Goal: Check status: Check status

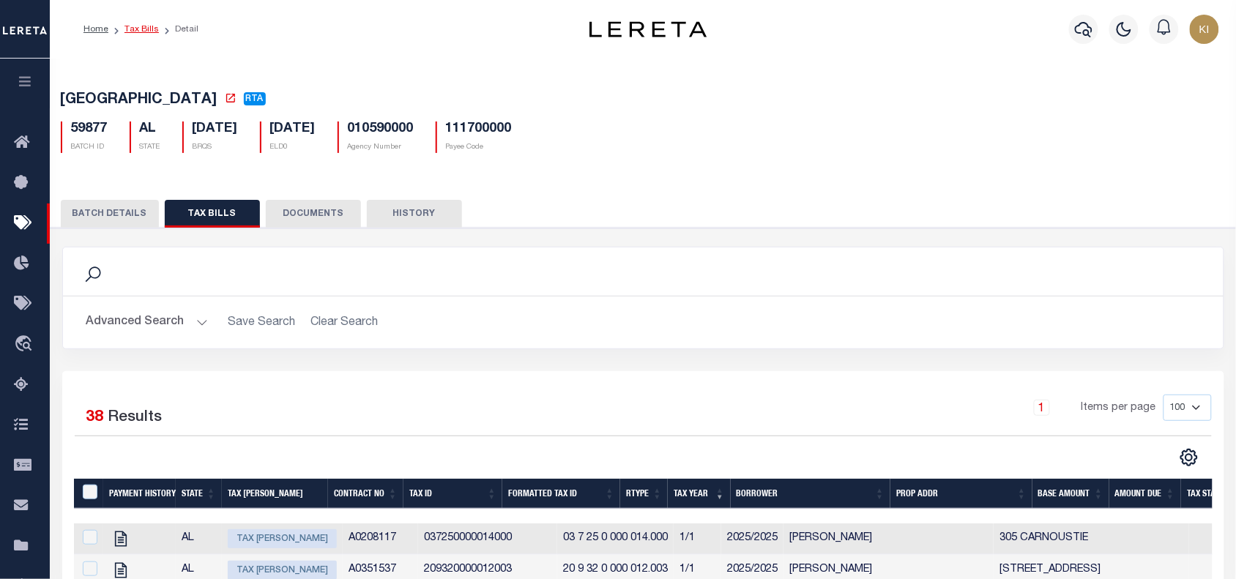
click at [141, 28] on link "Tax Bills" at bounding box center [141, 29] width 34 height 9
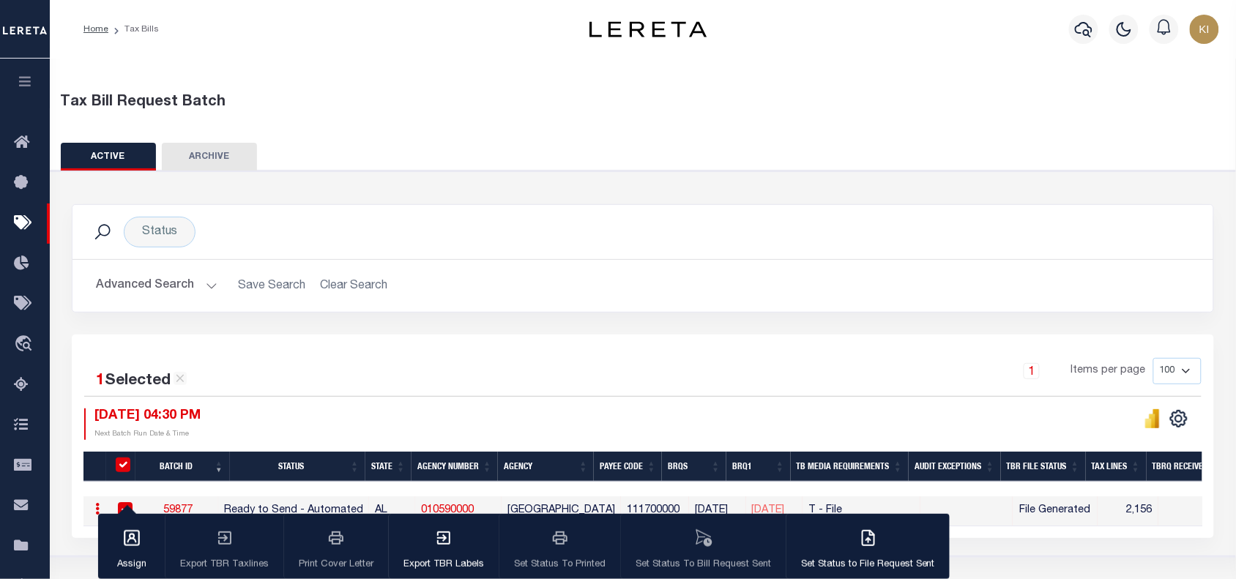
scroll to position [196, 0]
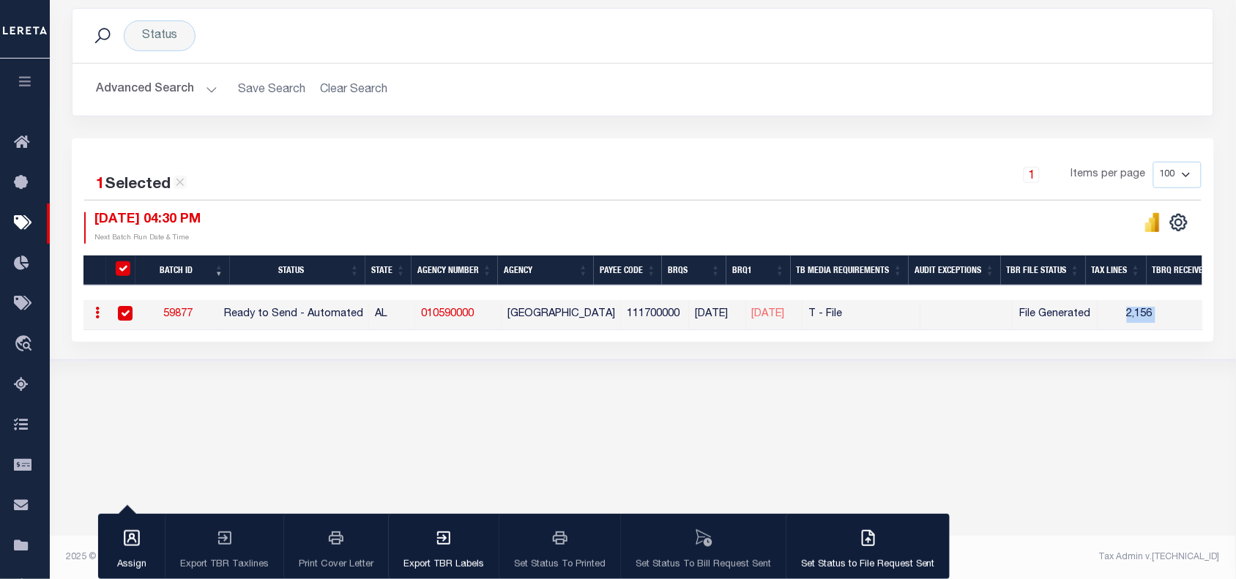
drag, startPoint x: 1136, startPoint y: 316, endPoint x: 1180, endPoint y: 315, distance: 44.0
click at [1180, 315] on tr "ACTIONS [GEOGRAPHIC_DATA] 59877 Ready to Send - Automated AL 010590000 [GEOGRAP…" at bounding box center [1183, 315] width 2200 height 30
click at [1152, 228] on icon "" at bounding box center [1148, 228] width 7 height 10
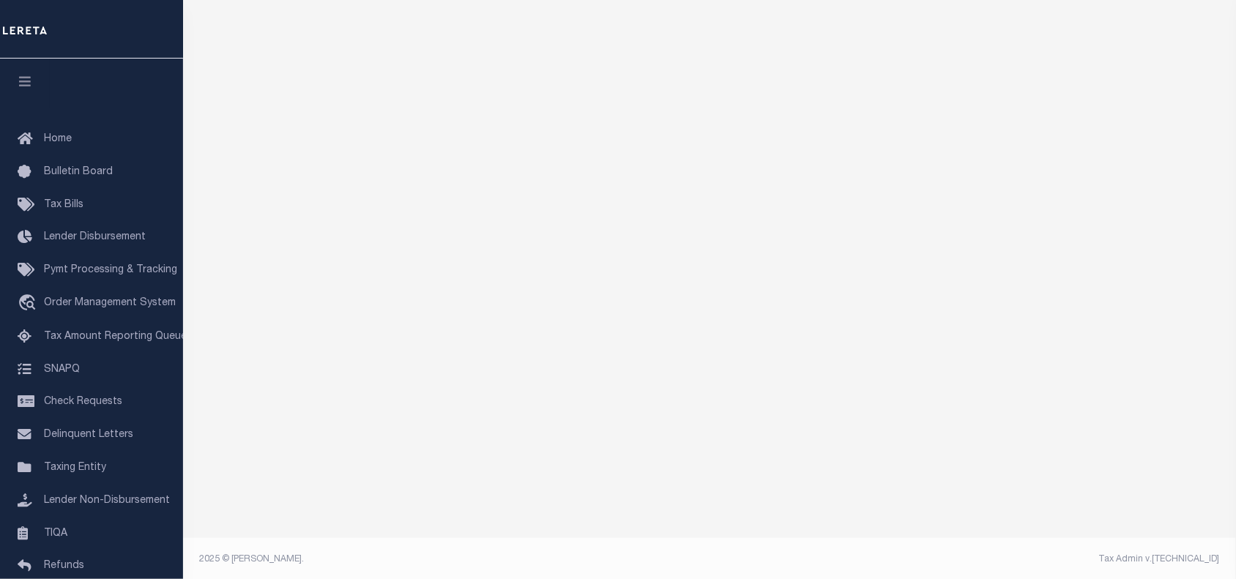
scroll to position [115, 0]
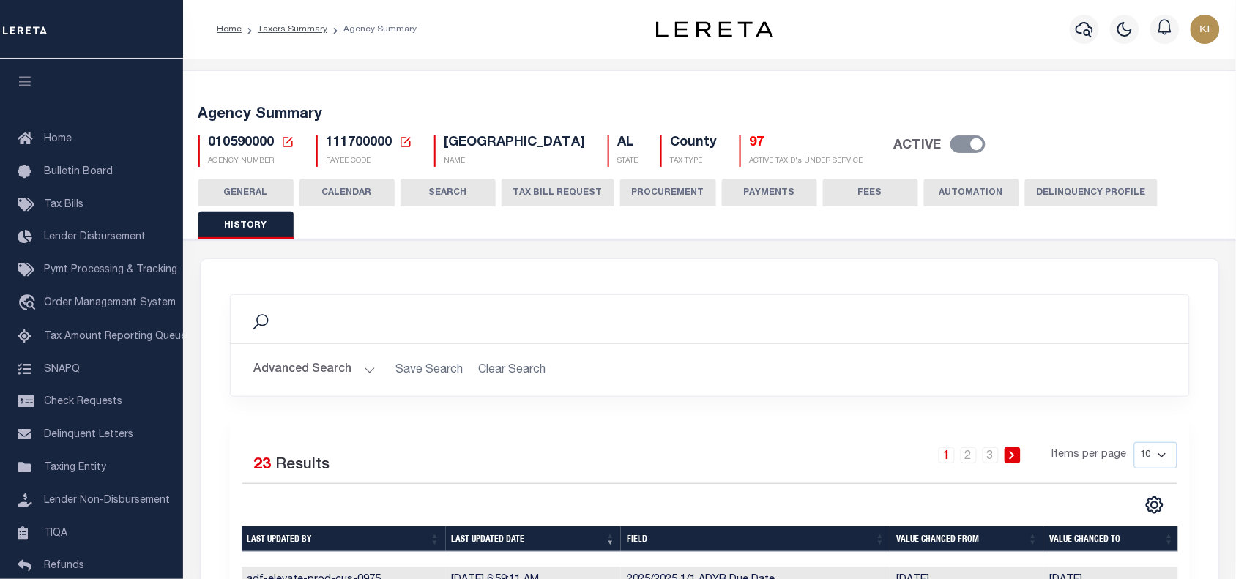
click at [351, 189] on button "CALENDAR" at bounding box center [346, 193] width 95 height 28
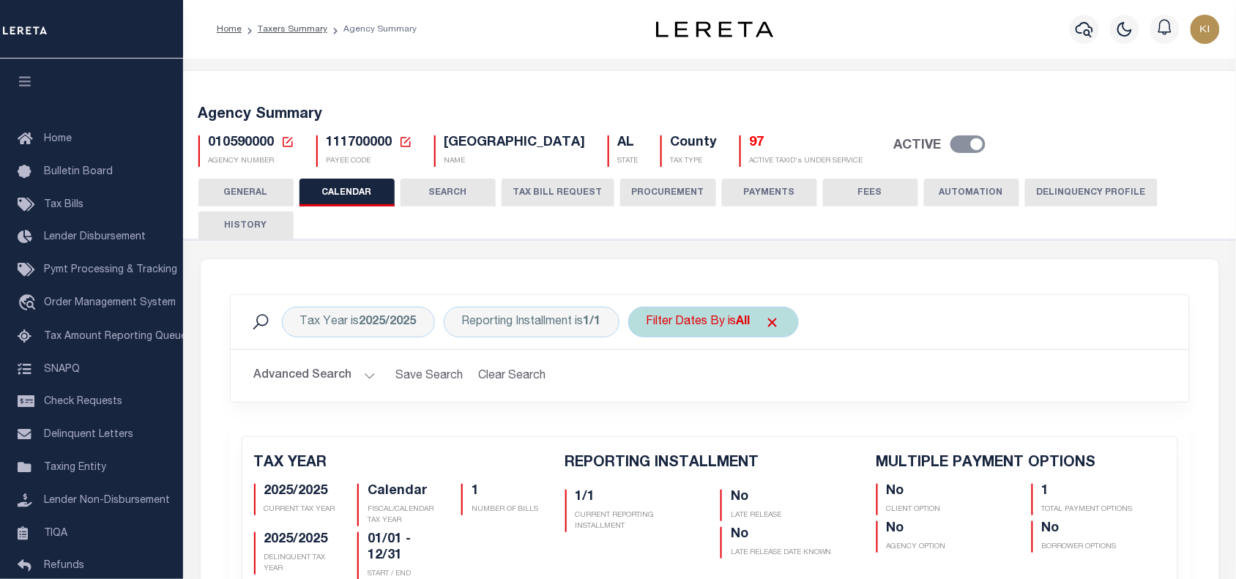
scroll to position [307, 0]
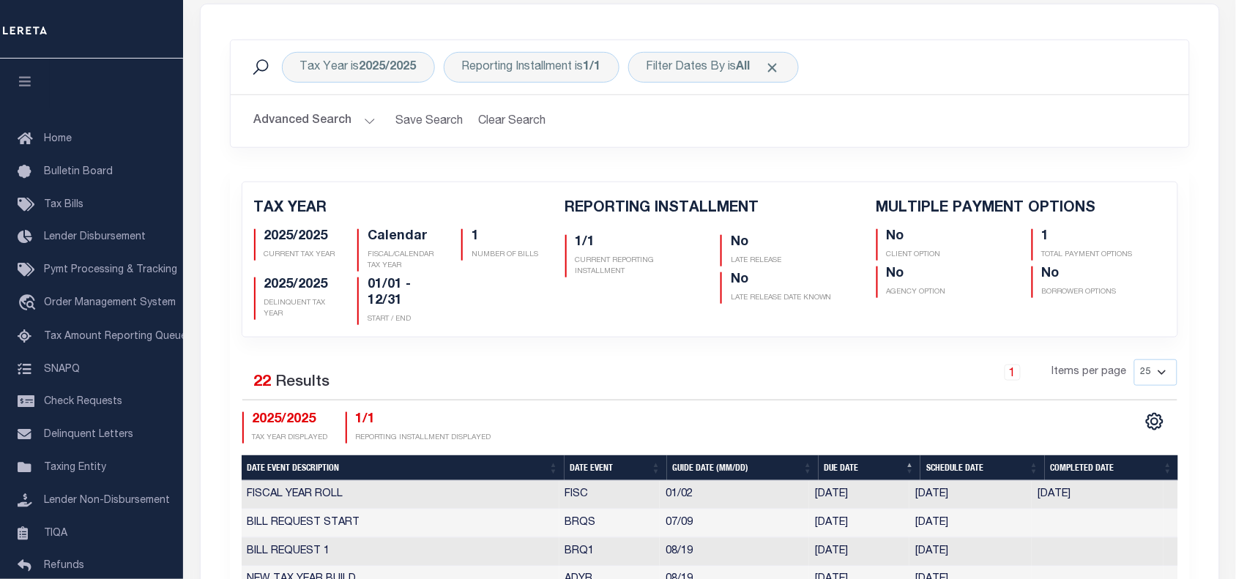
scroll to position [207, 0]
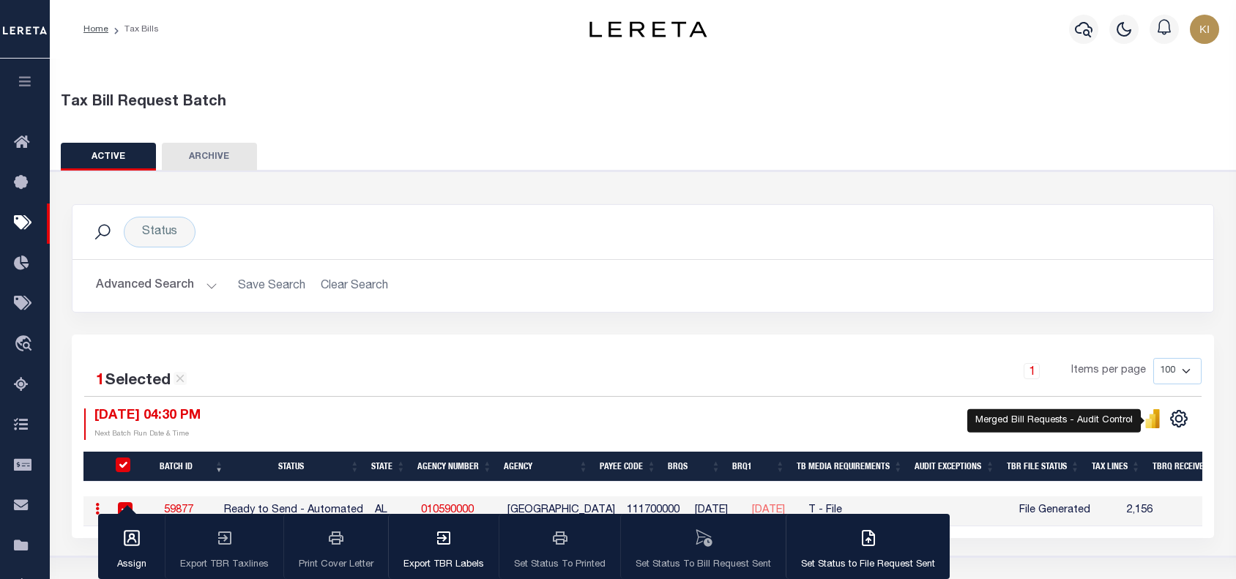
select select "NY"
select select
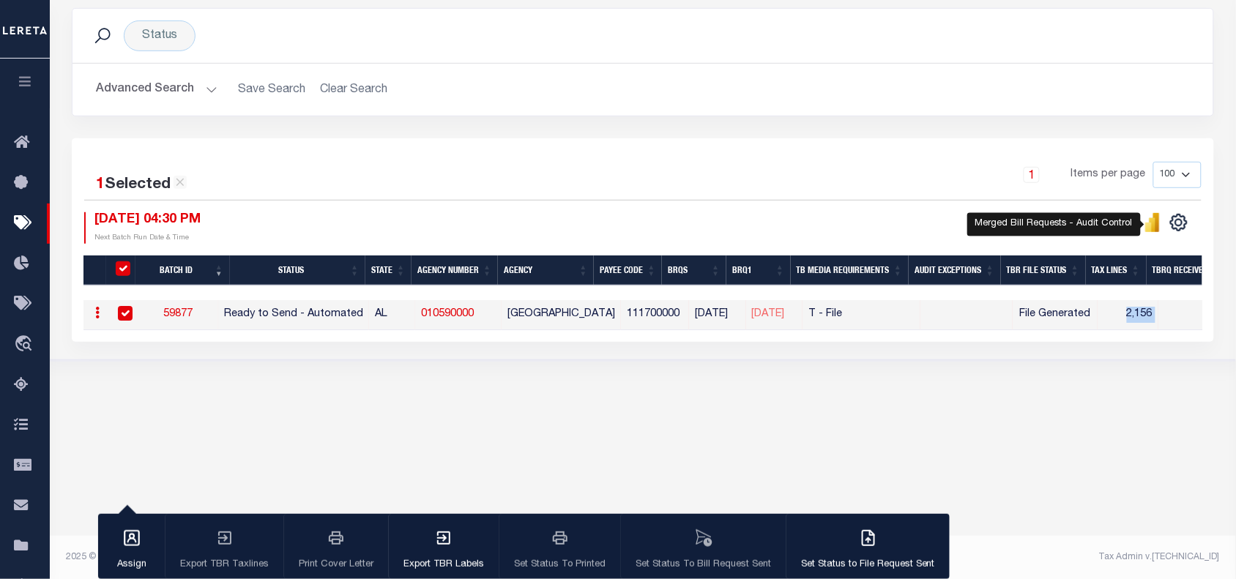
scroll to position [196, 0]
click at [206, 89] on button "Advanced Search" at bounding box center [157, 89] width 122 height 29
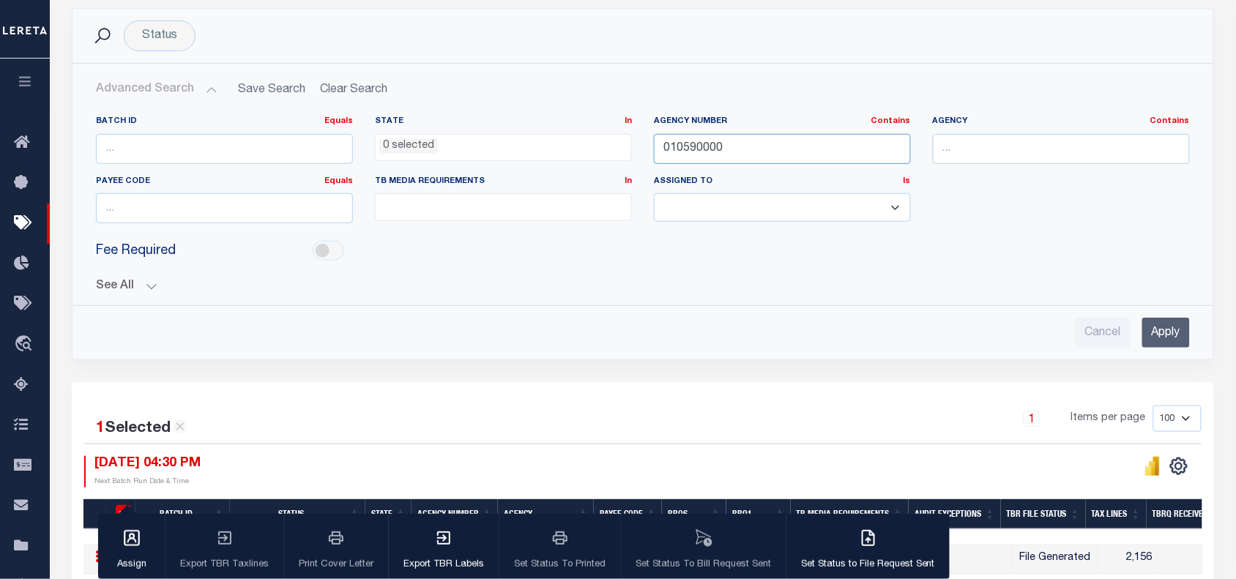
click at [683, 144] on input "010590000" at bounding box center [782, 149] width 257 height 30
paste input "421020501"
type input "421020501"
click at [1166, 337] on input "Apply" at bounding box center [1166, 333] width 48 height 30
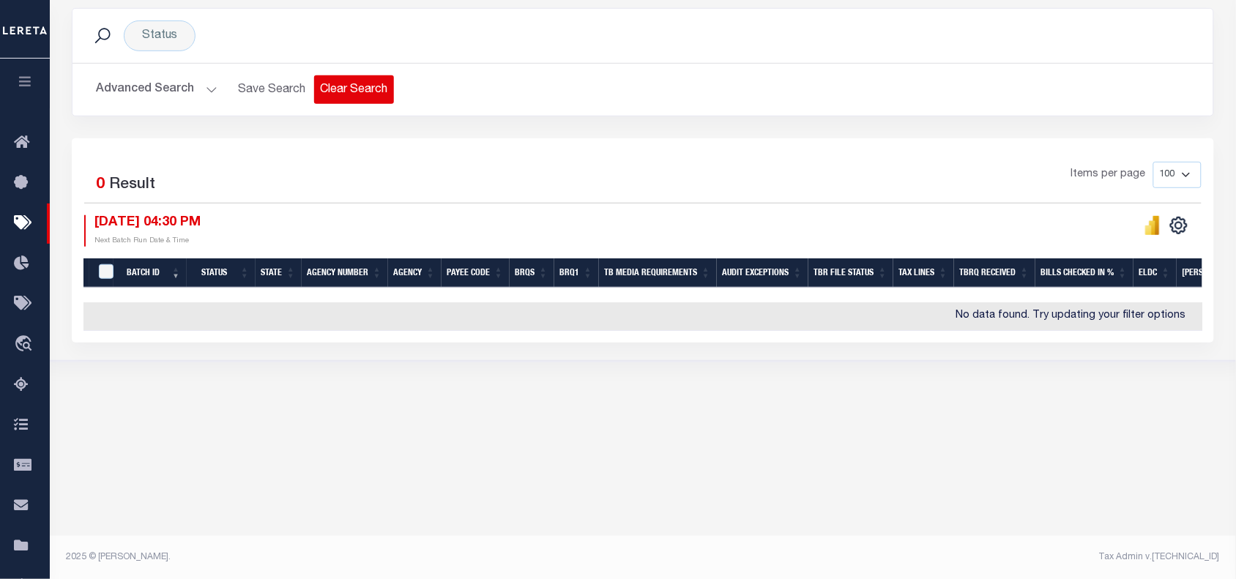
click at [355, 89] on button "Clear Search" at bounding box center [354, 89] width 80 height 29
select select
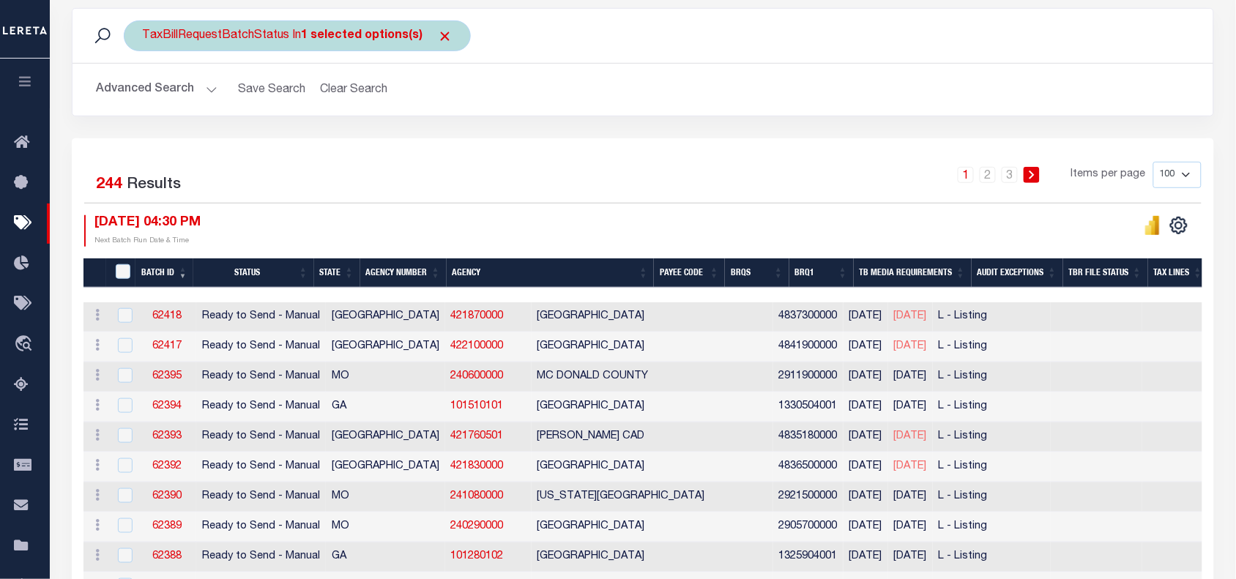
click at [438, 35] on span "Click to Remove" at bounding box center [444, 36] width 15 height 15
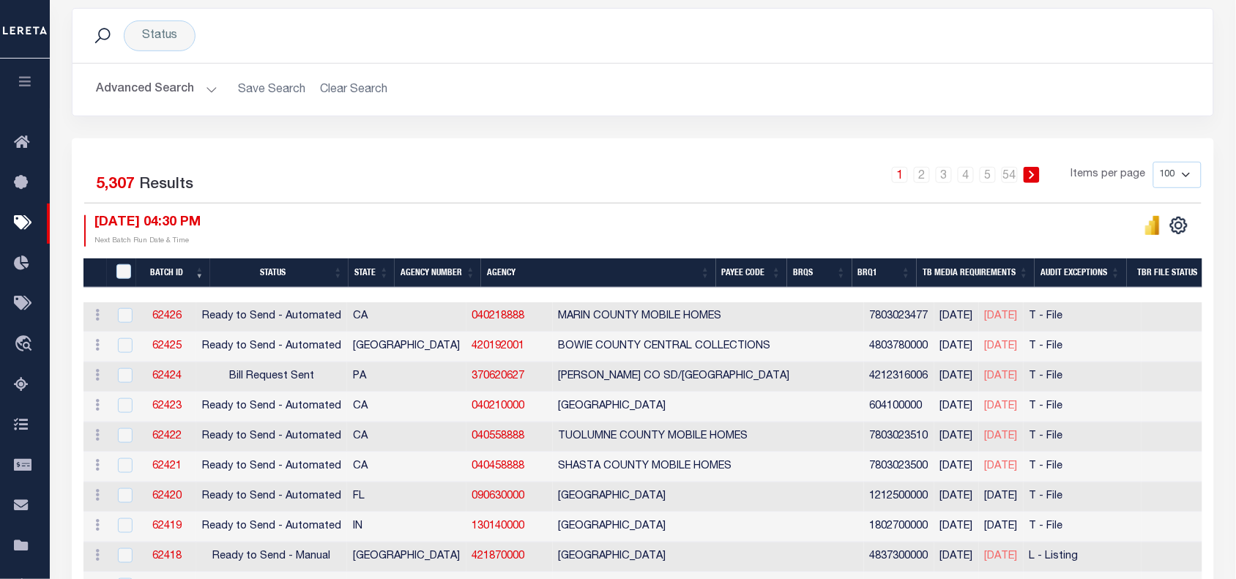
click at [205, 89] on button "Advanced Search" at bounding box center [157, 89] width 122 height 29
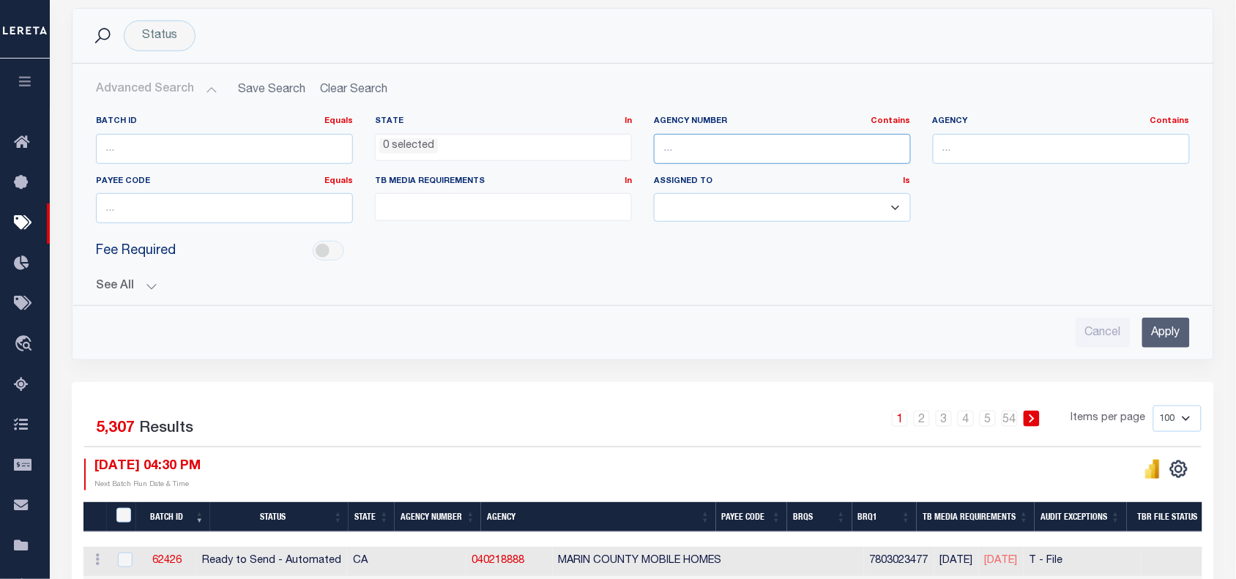
click at [675, 151] on input "text" at bounding box center [782, 149] width 257 height 30
paste input "421020501"
type input "421020501"
click at [1155, 329] on input "Apply" at bounding box center [1166, 333] width 48 height 30
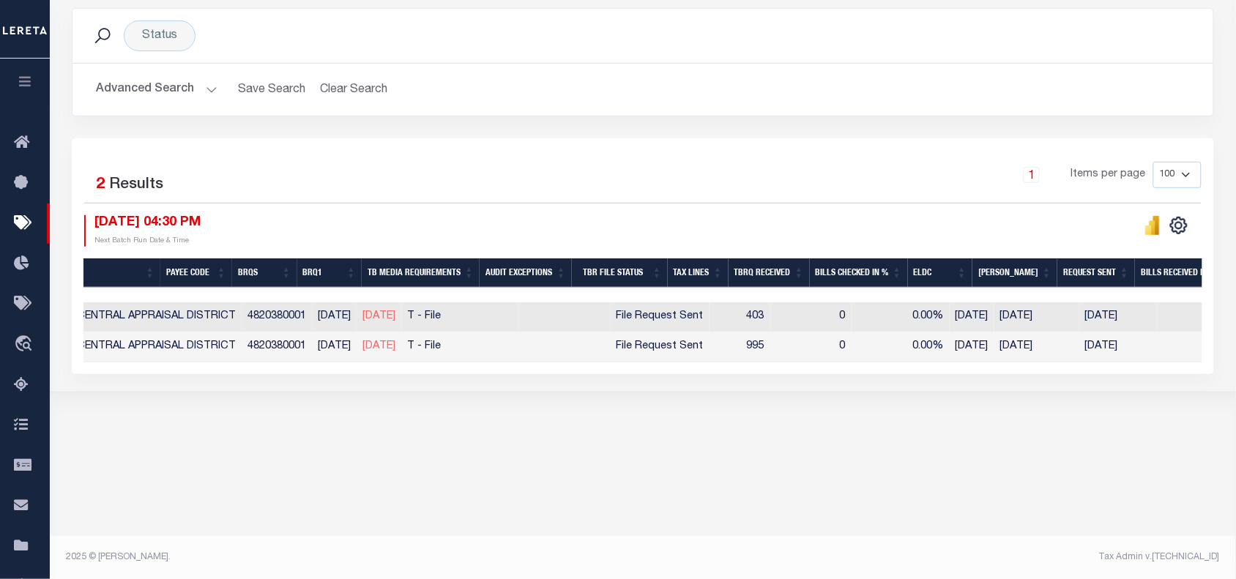
scroll to position [0, 0]
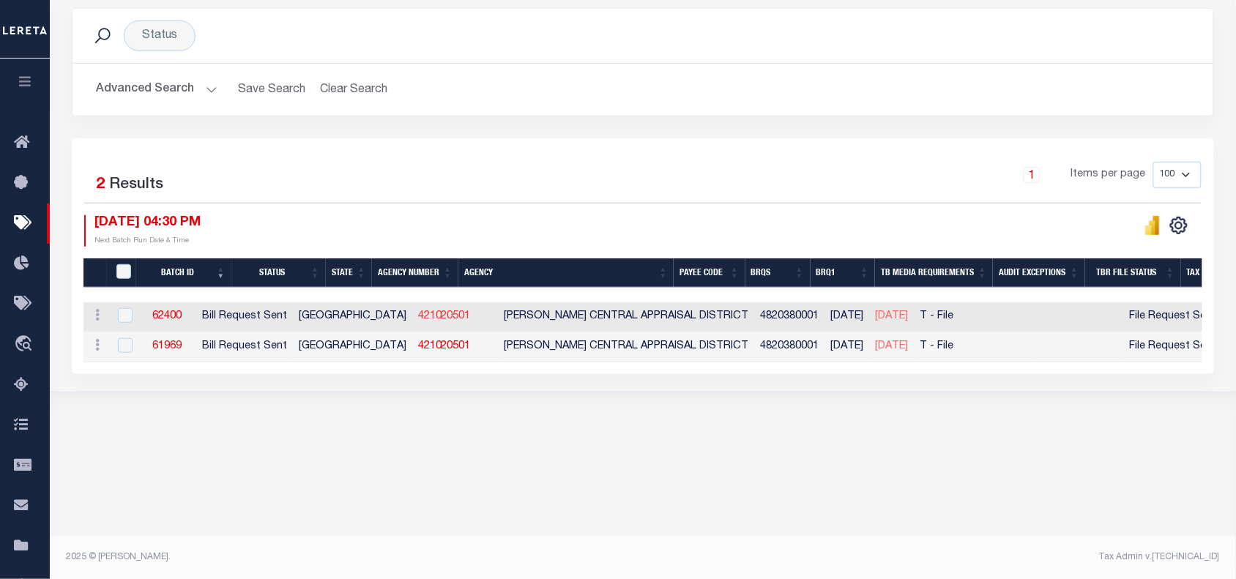
click at [418, 317] on link "421020501" at bounding box center [444, 316] width 53 height 10
checkbox input "true"
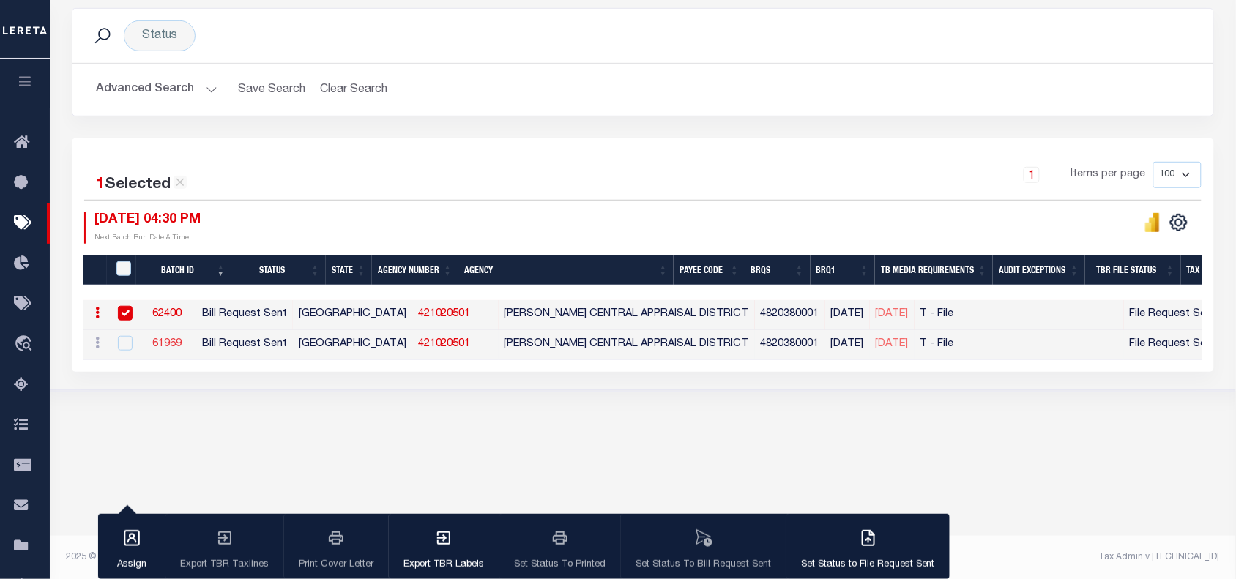
click at [182, 346] on link "61969" at bounding box center [166, 344] width 29 height 10
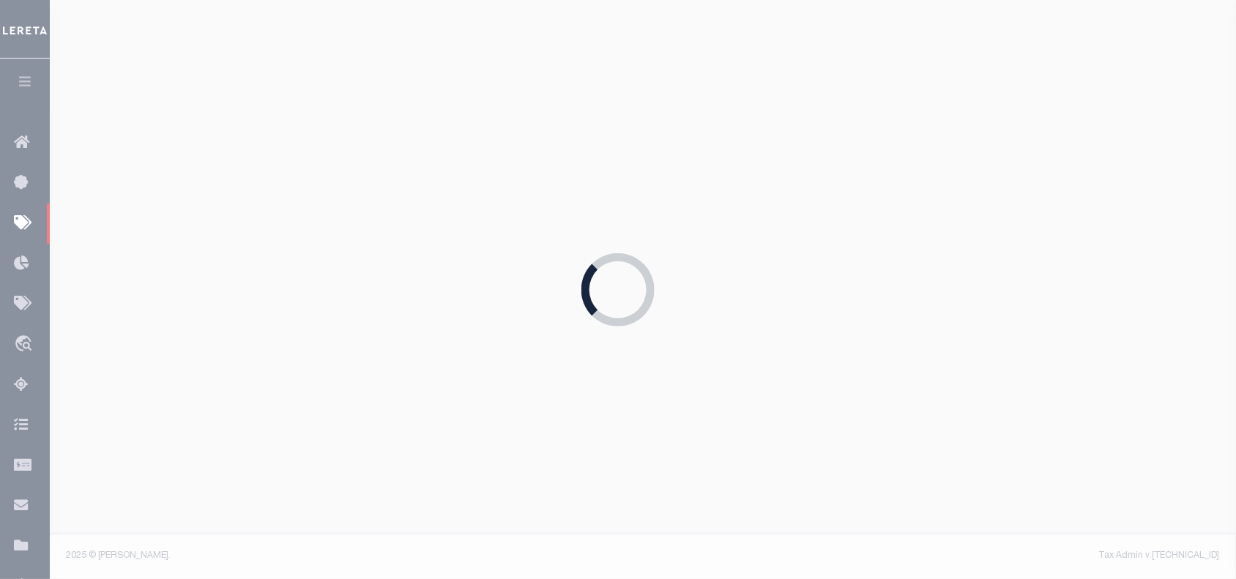
select select "RST"
type input "[DATE]"
select select
type input "No"
select select "25"
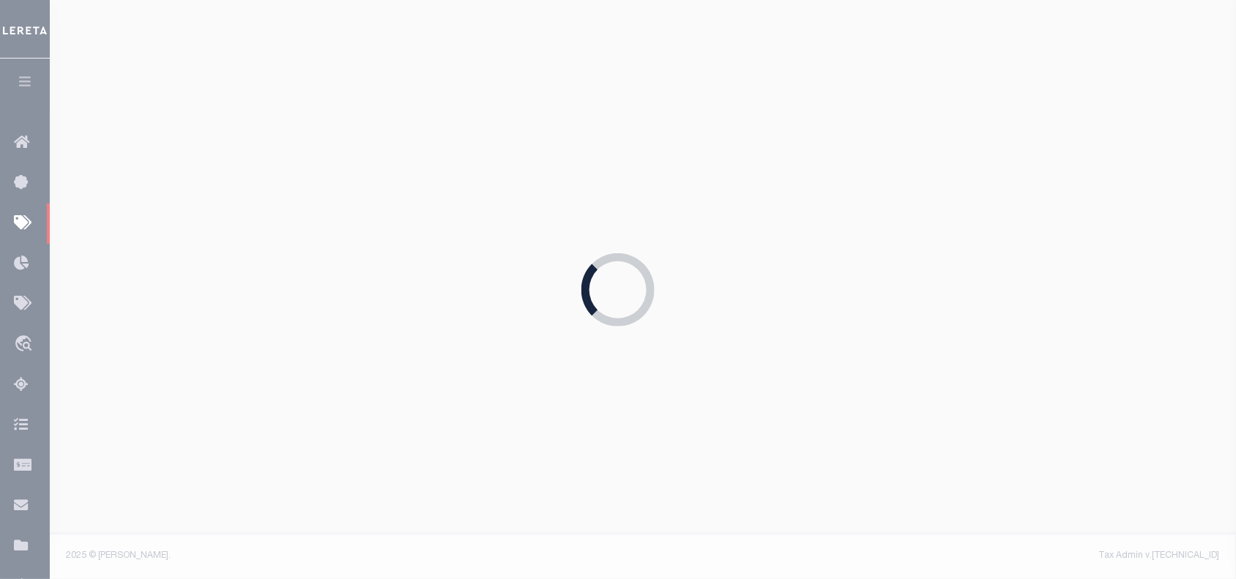
select select "3"
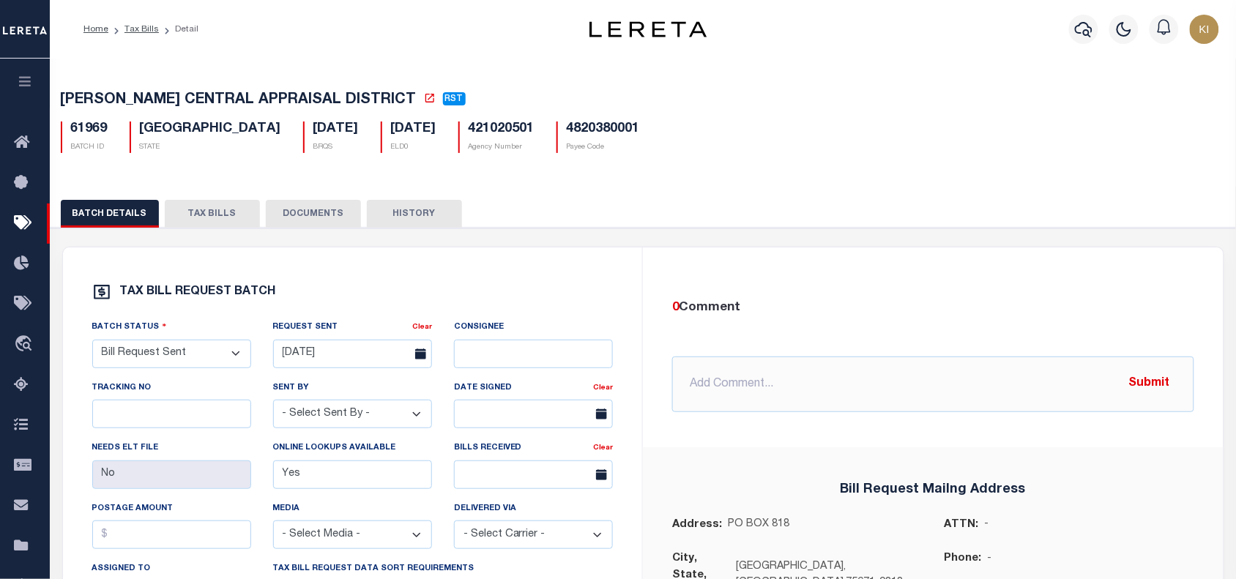
click at [207, 220] on button "TAX BILLS" at bounding box center [212, 214] width 95 height 28
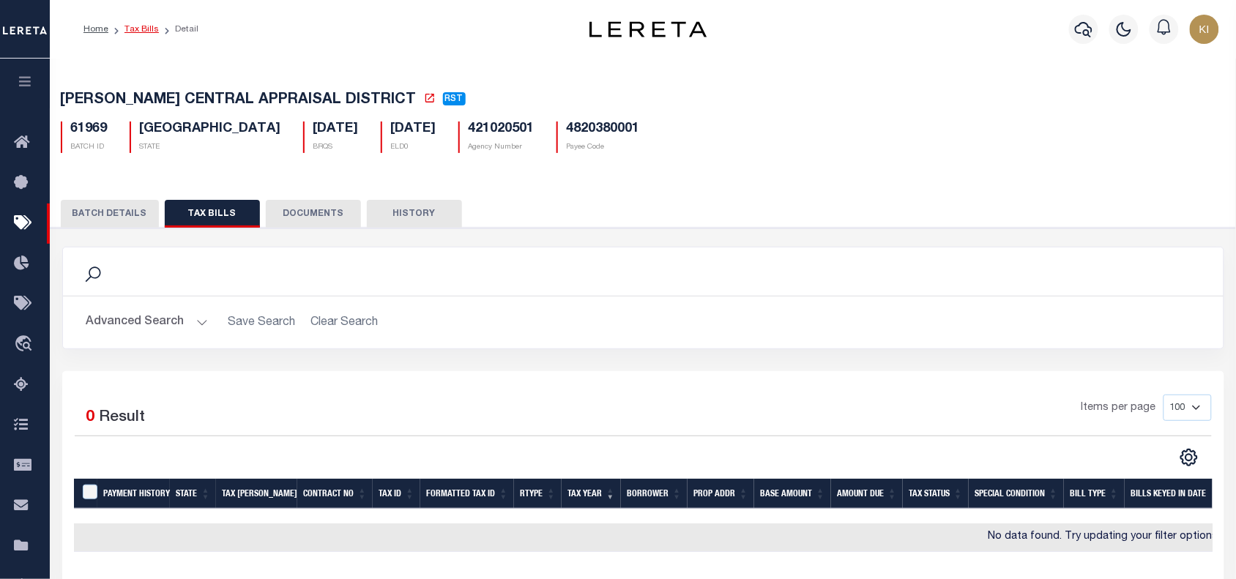
click at [138, 29] on link "Tax Bills" at bounding box center [141, 29] width 34 height 9
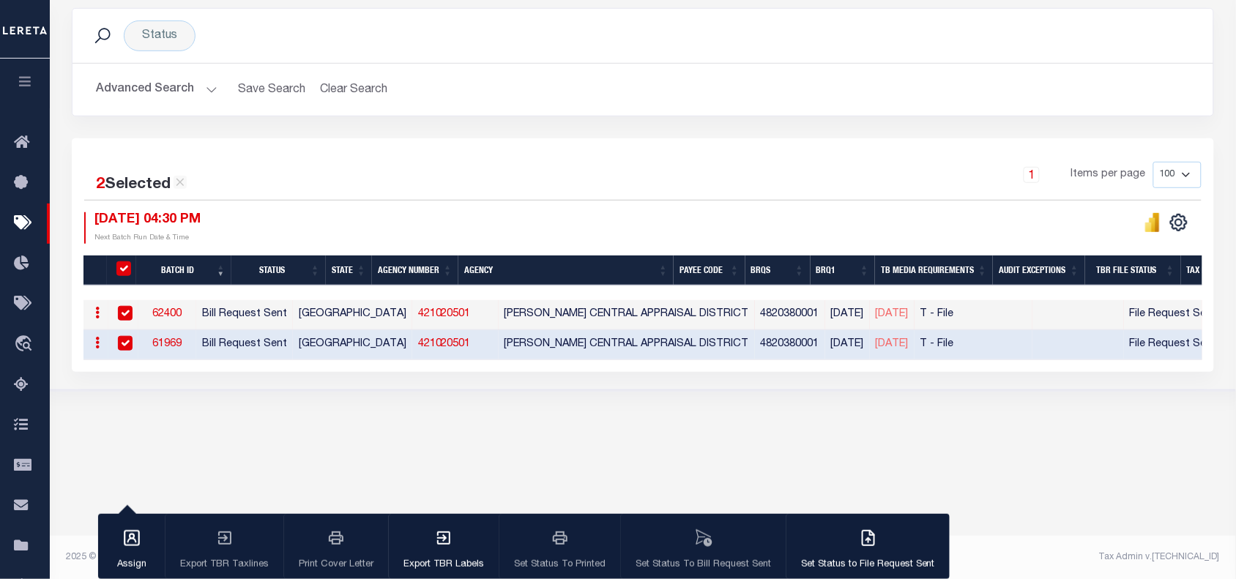
click at [421, 349] on link "421020501" at bounding box center [444, 344] width 53 height 10
checkbox input "false"
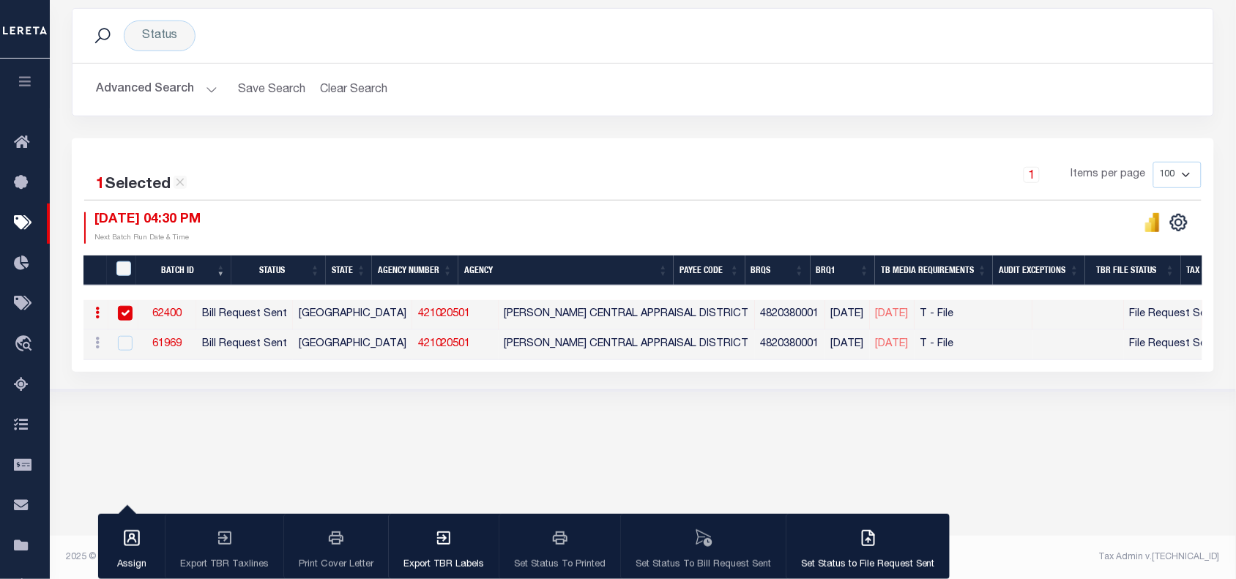
click at [433, 211] on div "1 Selected 2 Results 1 Items per page 100 200 500 1000 08/12/2025 04:30 PM Next…" at bounding box center [642, 203] width 1141 height 82
click at [182, 348] on link "61969" at bounding box center [166, 344] width 29 height 10
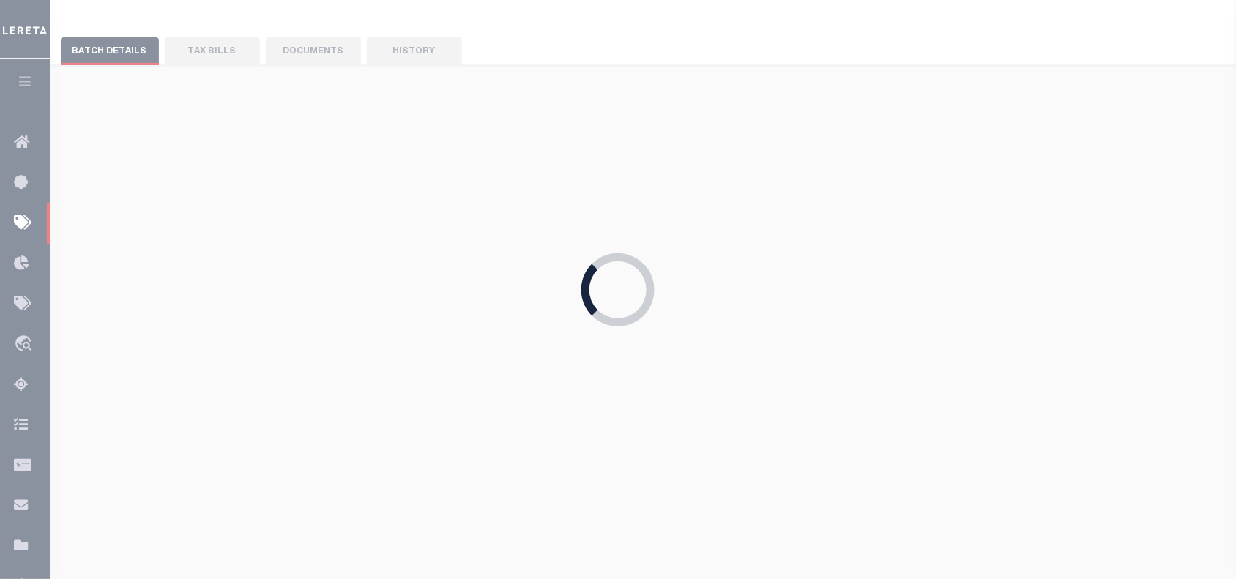
select select
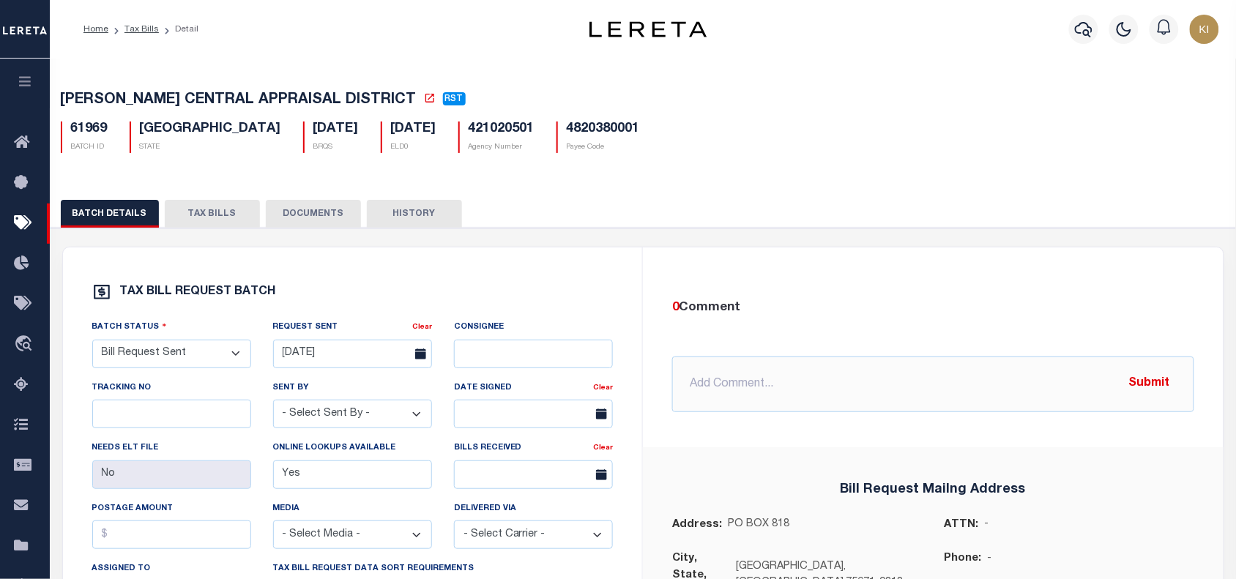
click at [422, 217] on button "HISTORY" at bounding box center [414, 214] width 95 height 28
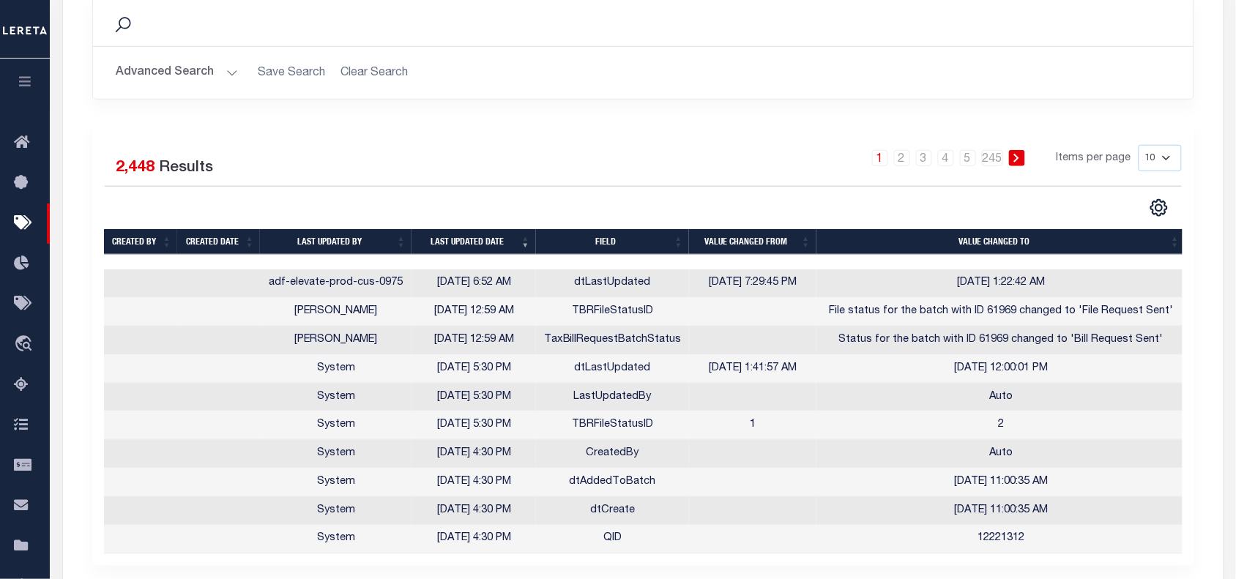
scroll to position [305, 0]
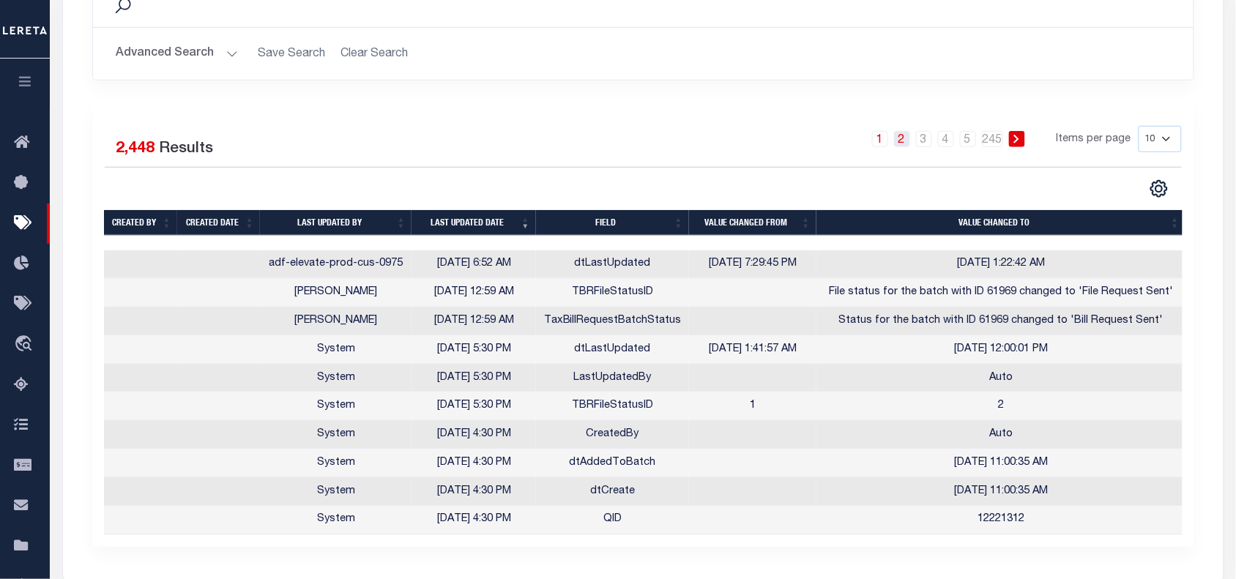
click at [904, 146] on link "2" at bounding box center [902, 139] width 16 height 16
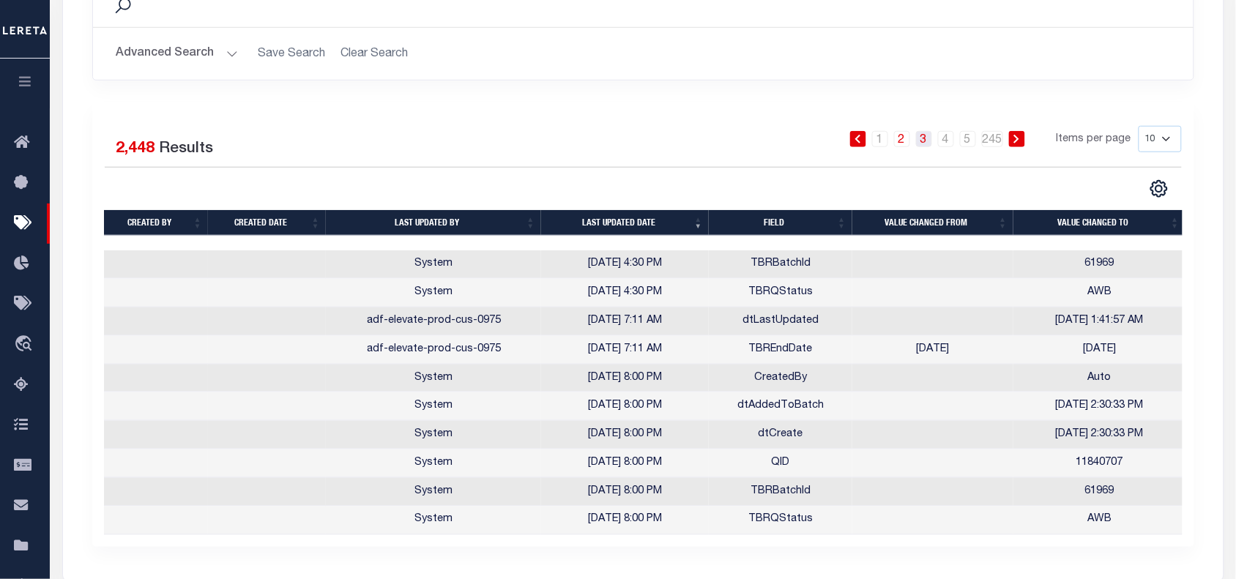
click at [920, 143] on link "3" at bounding box center [924, 139] width 16 height 16
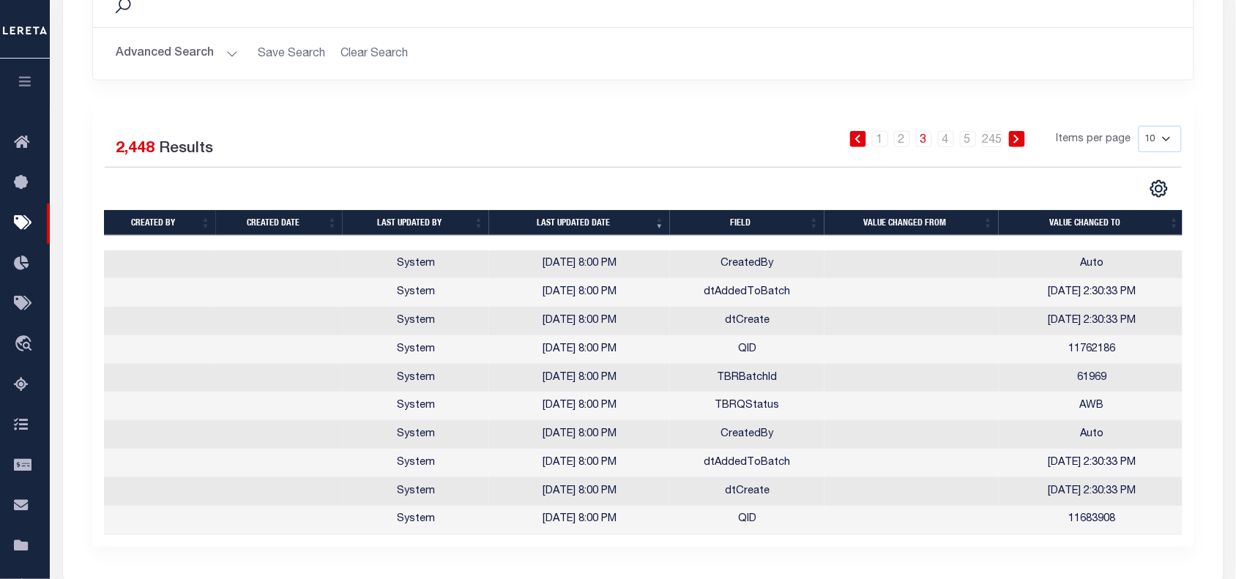
click at [1163, 139] on select "10 25 50 100" at bounding box center [1159, 139] width 43 height 26
select select "100"
click at [1138, 129] on select "10 25 50 100" at bounding box center [1159, 139] width 43 height 26
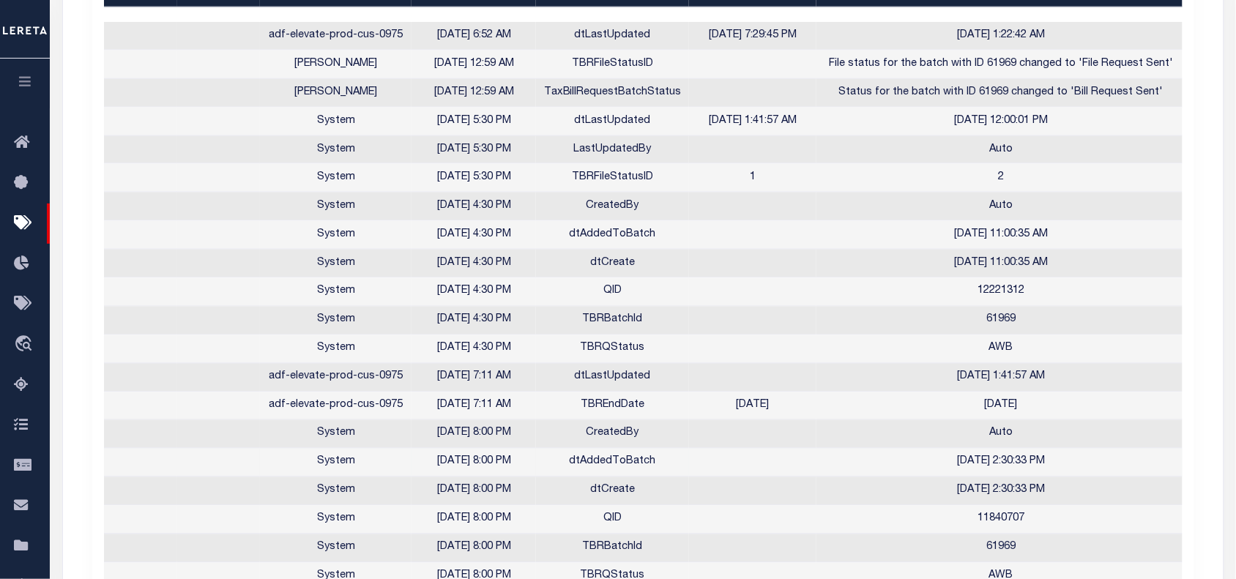
scroll to position [535, 0]
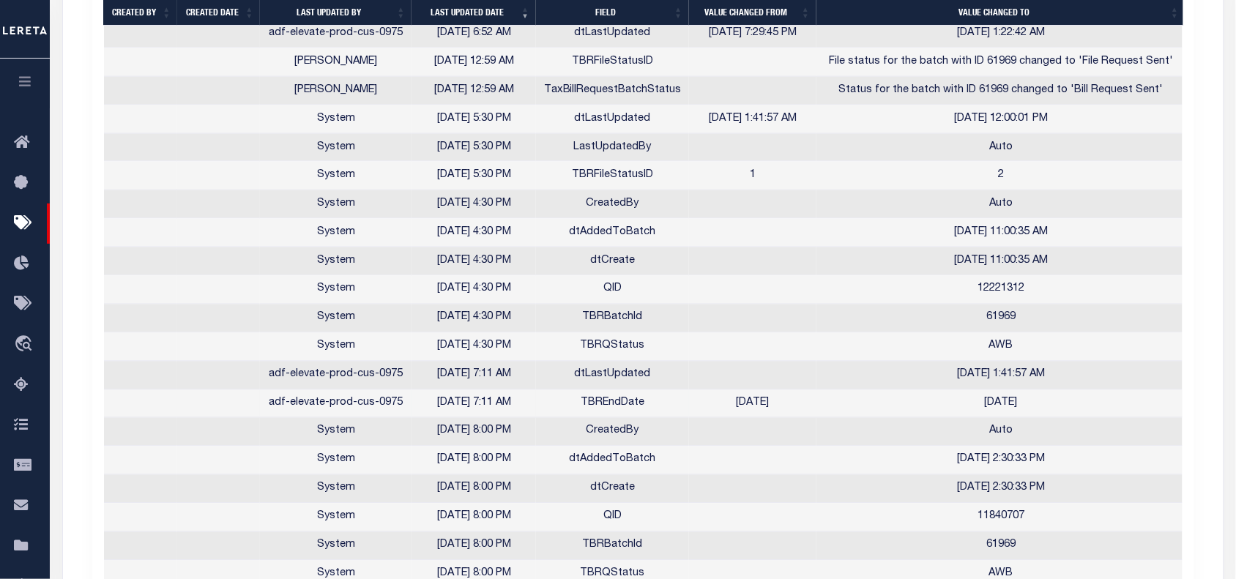
drag, startPoint x: 427, startPoint y: 407, endPoint x: 532, endPoint y: 411, distance: 104.8
click at [532, 411] on td "08/08/2025 7:11 AM" at bounding box center [473, 404] width 124 height 29
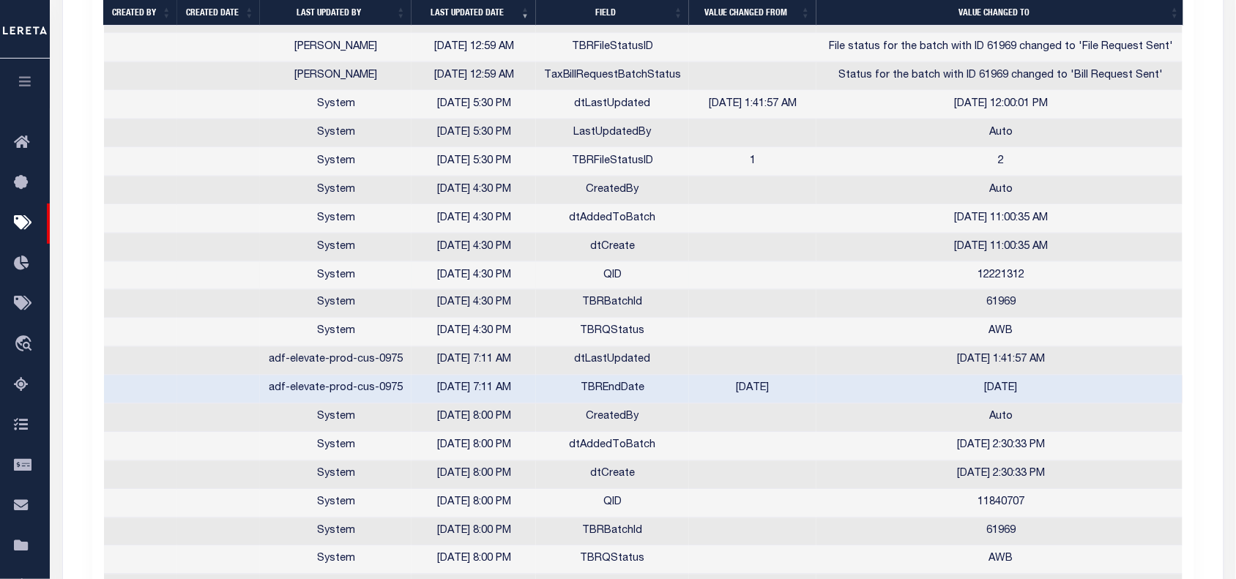
scroll to position [0, 0]
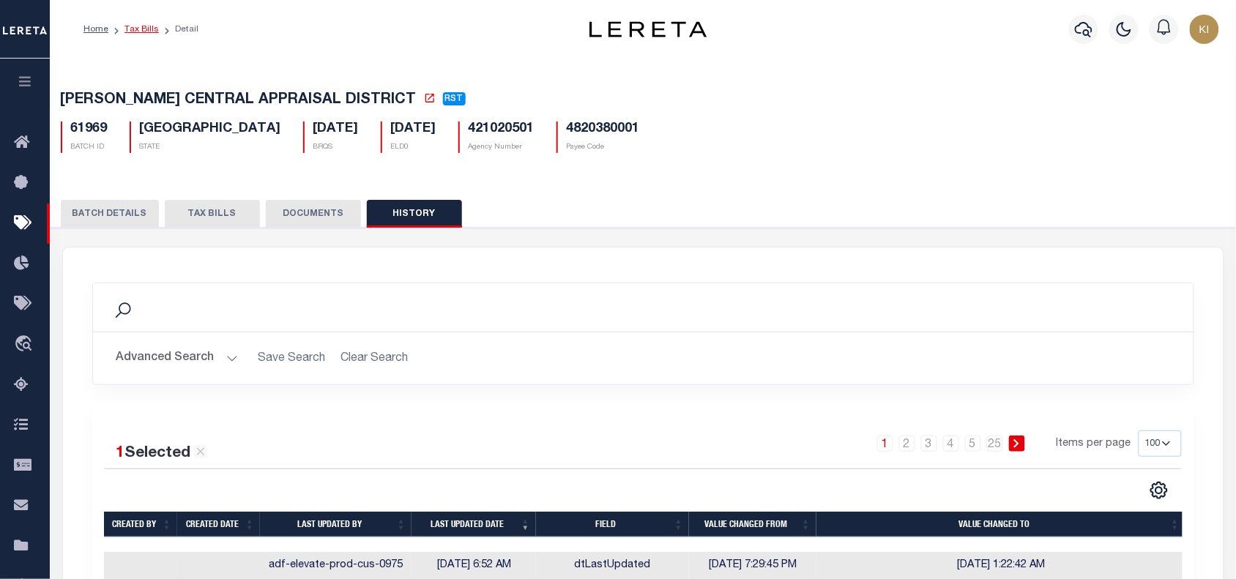
click at [141, 26] on link "Tax Bills" at bounding box center [141, 29] width 34 height 9
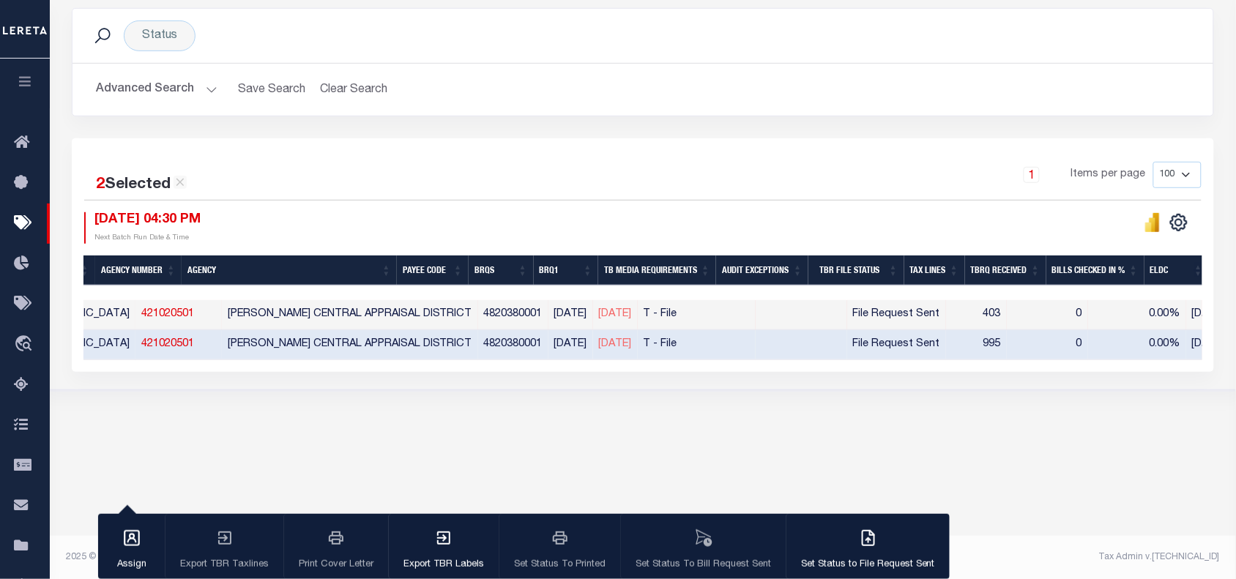
scroll to position [0, 118]
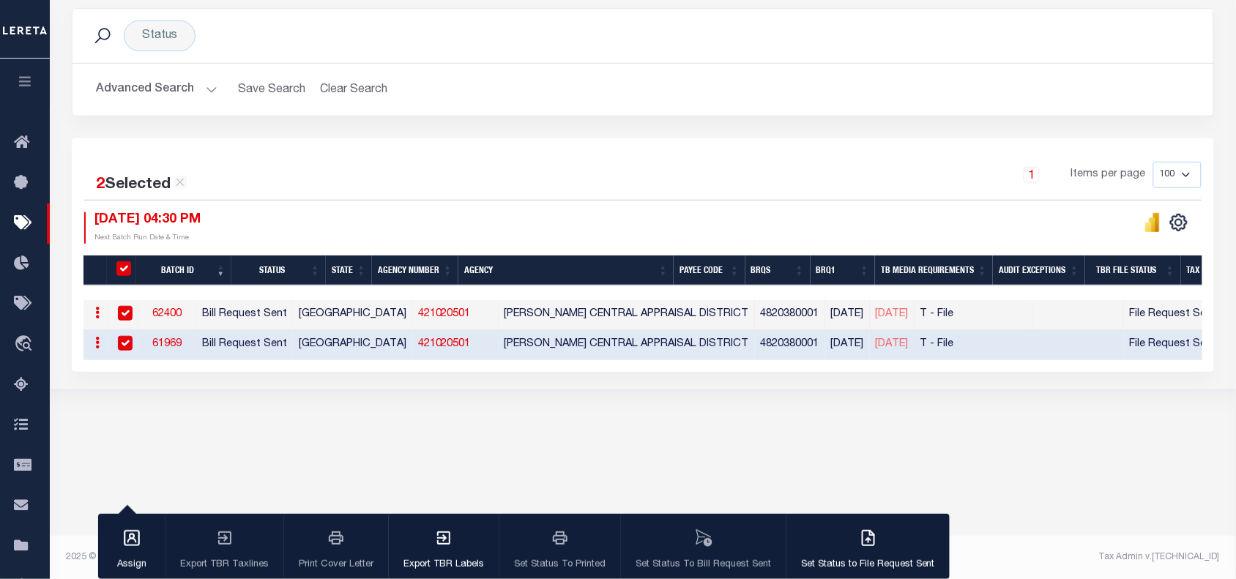
click at [821, 223] on div at bounding box center [922, 227] width 559 height 31
click at [542, 187] on div "1 Items per page 100 200 500 1000" at bounding box center [785, 181] width 832 height 38
click at [504, 407] on div "Tax Bill Request Batch ACTIVE ARCHIVE HISTORY Search" at bounding box center [643, 148] width 1186 height 573
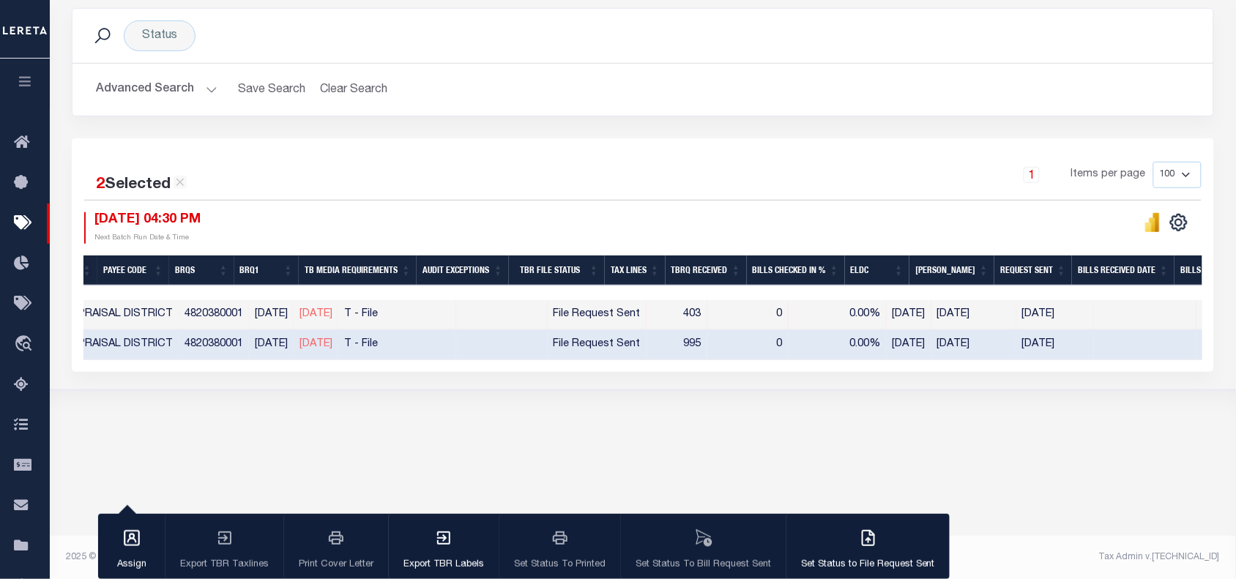
scroll to position [0, 553]
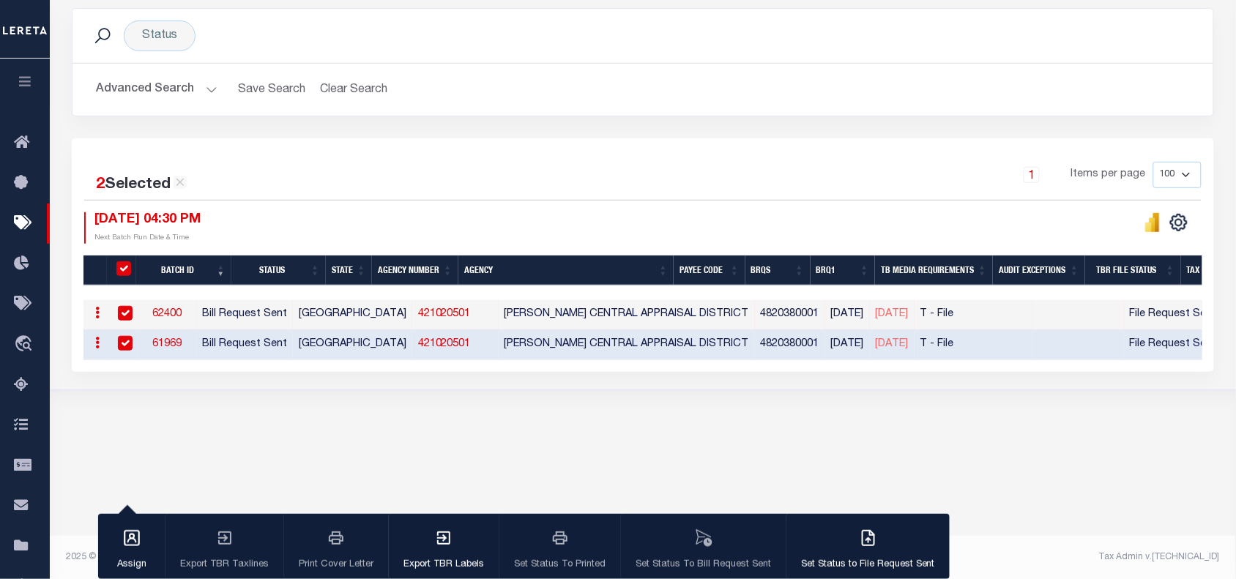
click at [690, 415] on div "Tax Bill Request Batch ACTIVE ARCHIVE HISTORY Search" at bounding box center [643, 148] width 1186 height 573
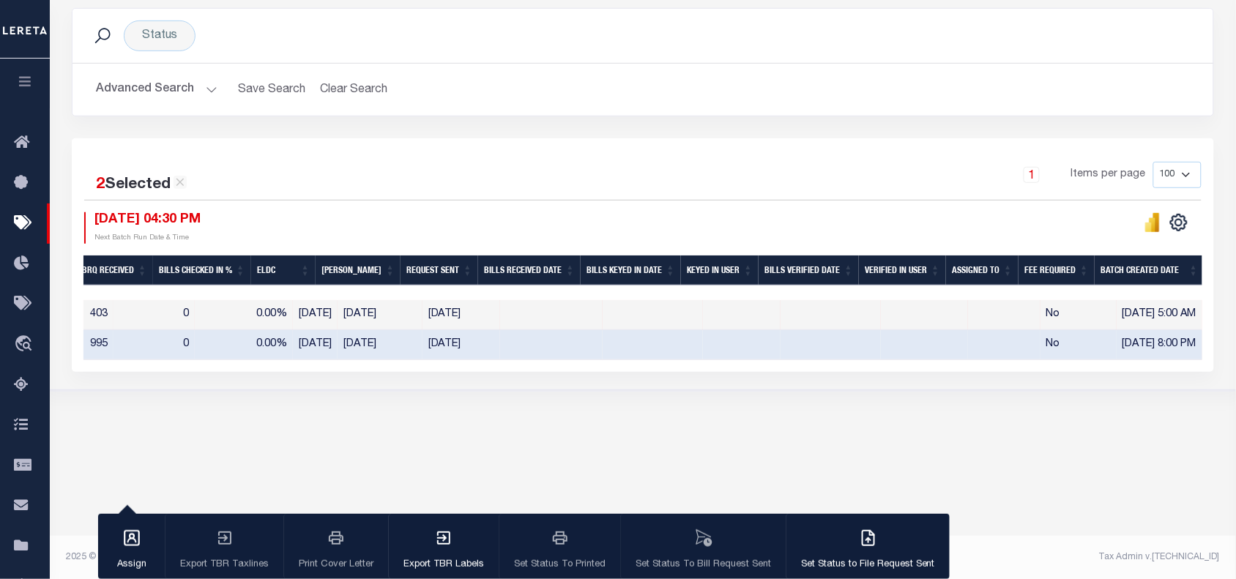
click at [961, 445] on body "Home Tax Bills" at bounding box center [618, 192] width 1236 height 776
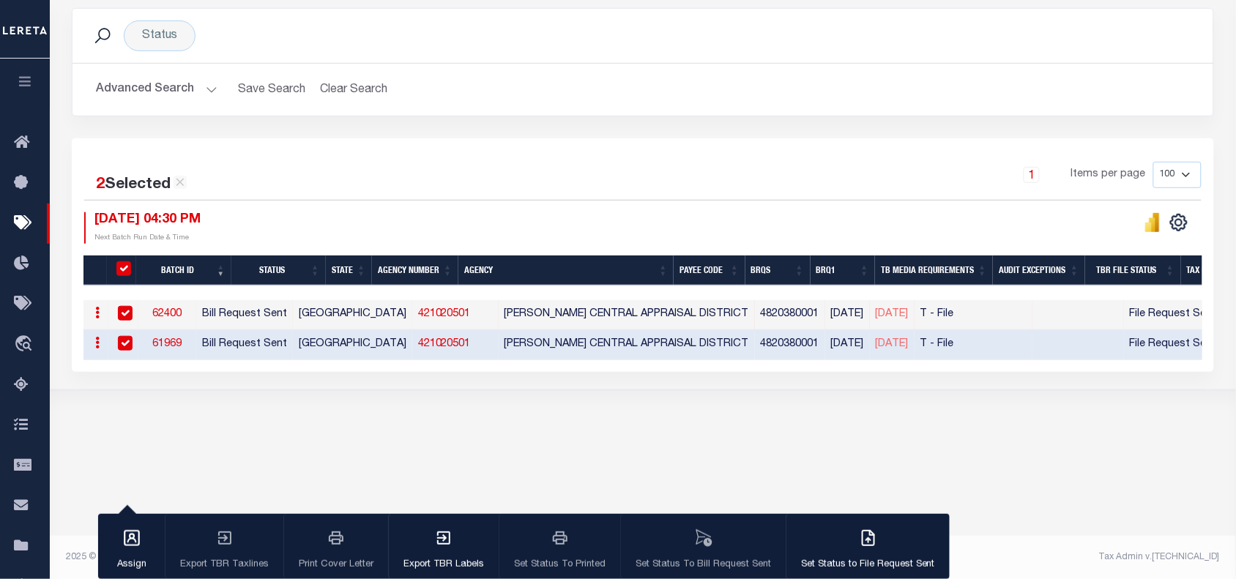
click at [368, 418] on div "Tax Bill Request Batch ACTIVE ARCHIVE HISTORY Search" at bounding box center [643, 148] width 1186 height 573
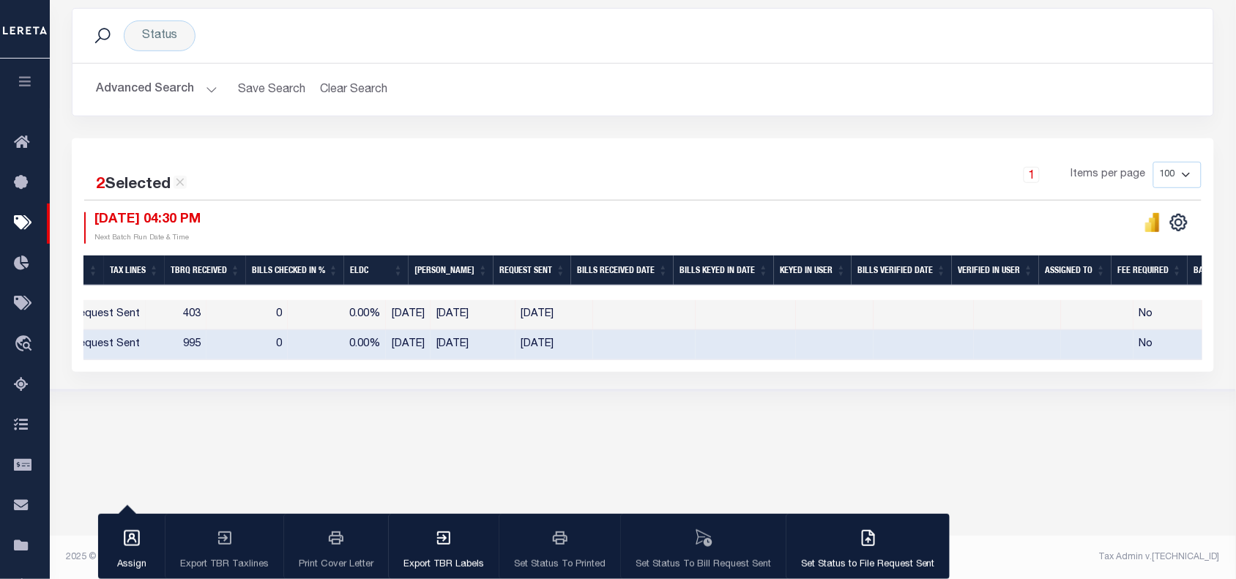
scroll to position [0, 1051]
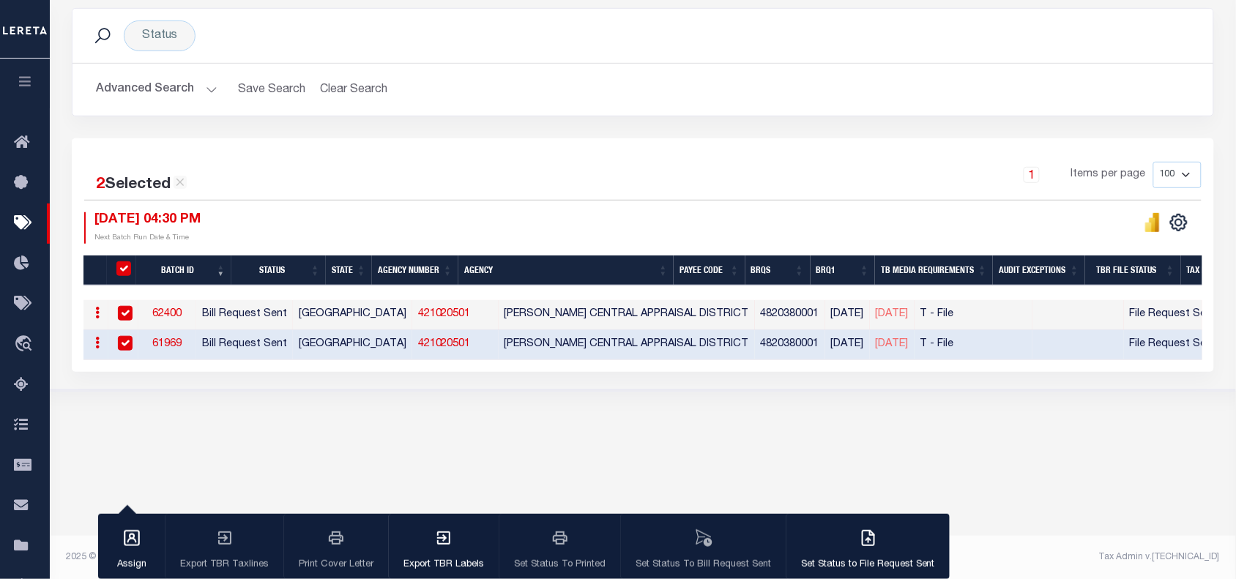
click at [478, 199] on div "1 Items per page 100 200 500 1000" at bounding box center [785, 181] width 832 height 38
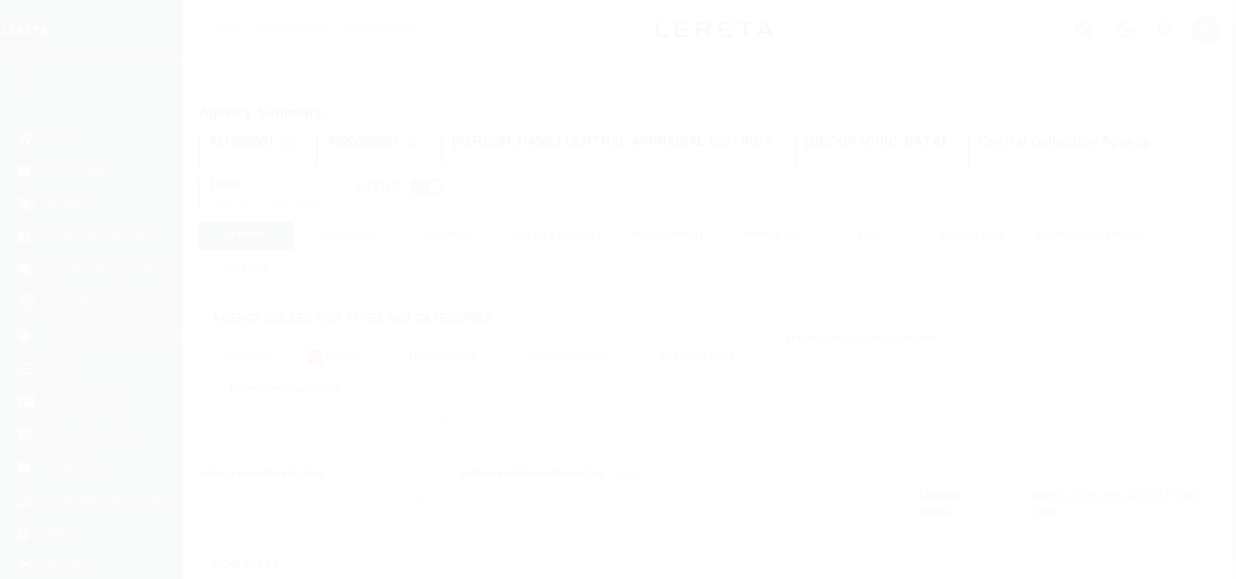
select select
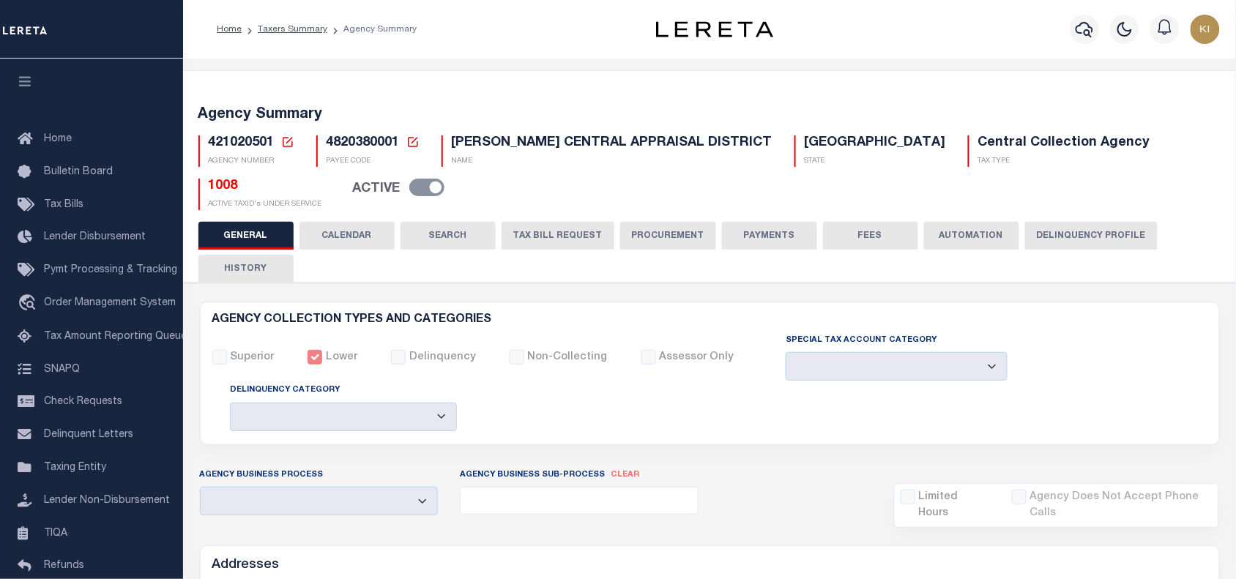
click at [354, 231] on button "CALENDAR" at bounding box center [346, 236] width 95 height 28
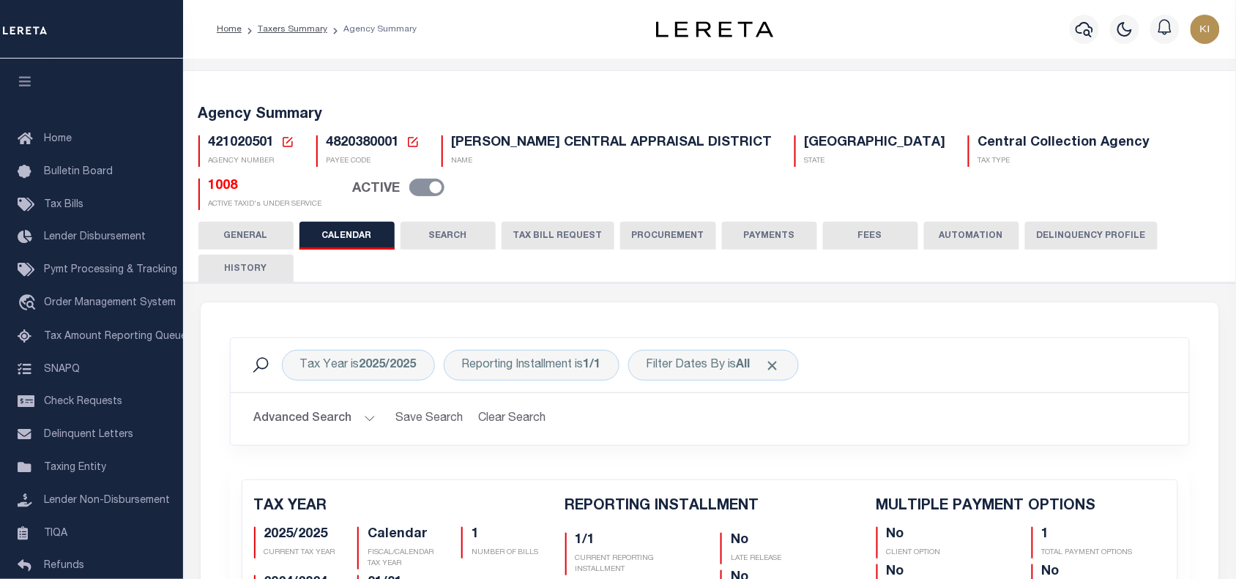
checkbox input "false"
type input "1"
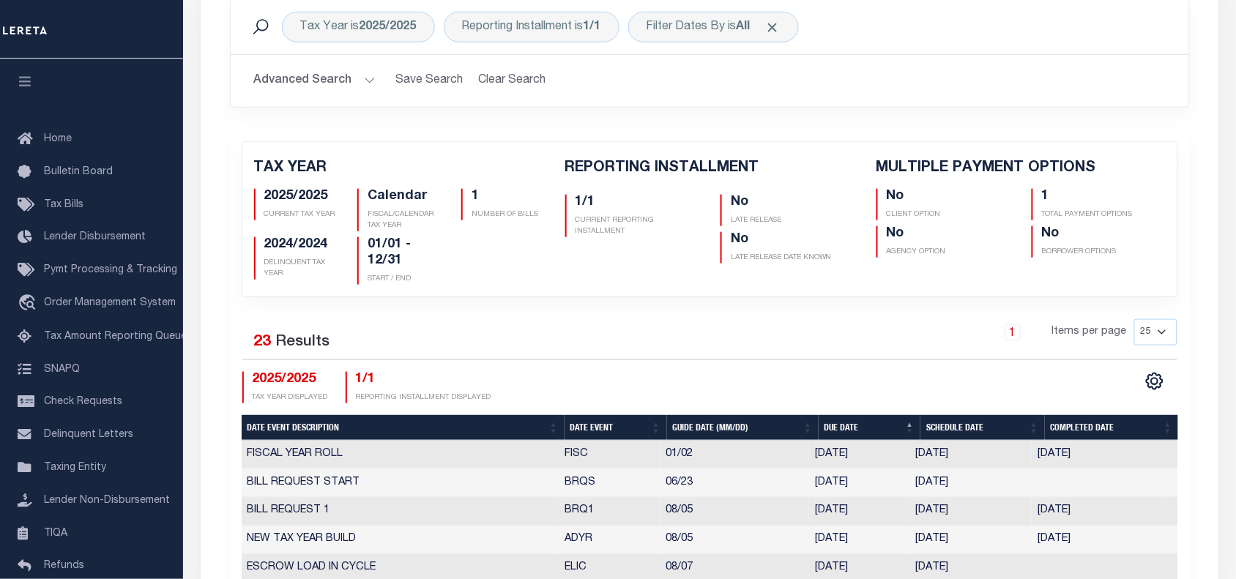
scroll to position [57, 0]
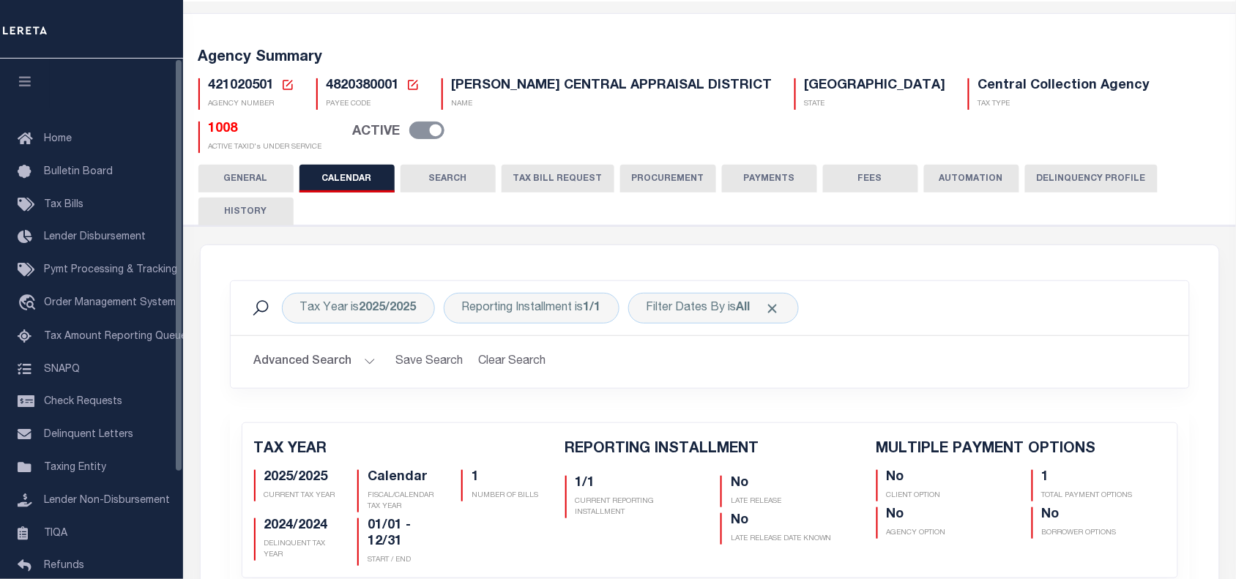
click at [348, 83] on span "4820380001" at bounding box center [363, 85] width 73 height 13
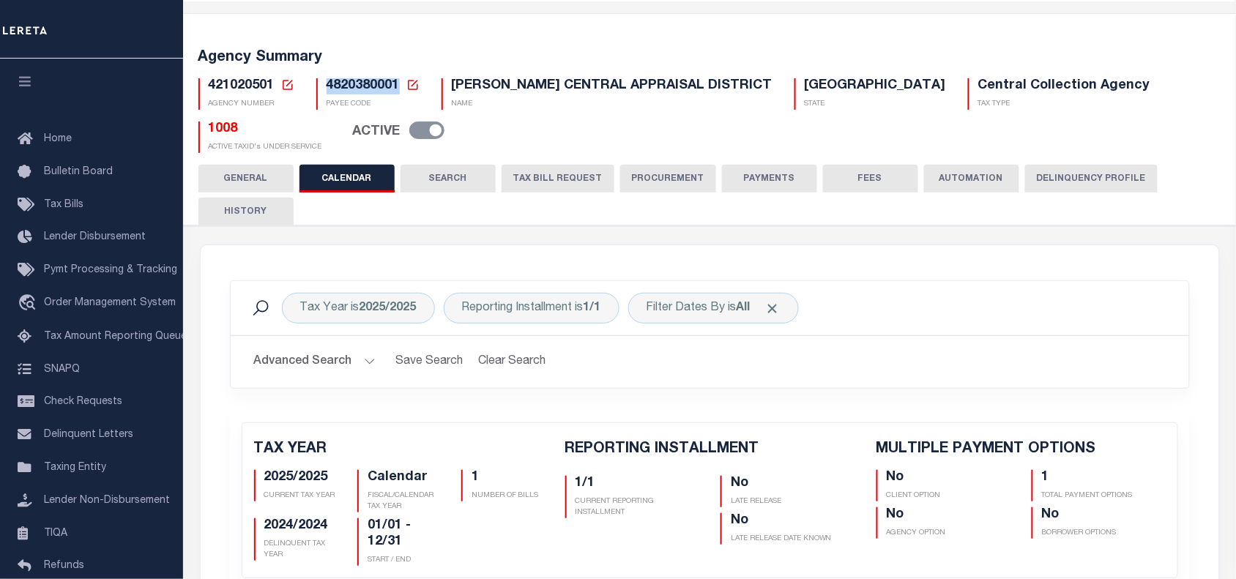
copy span "4820380001"
